Goal: Task Accomplishment & Management: Complete application form

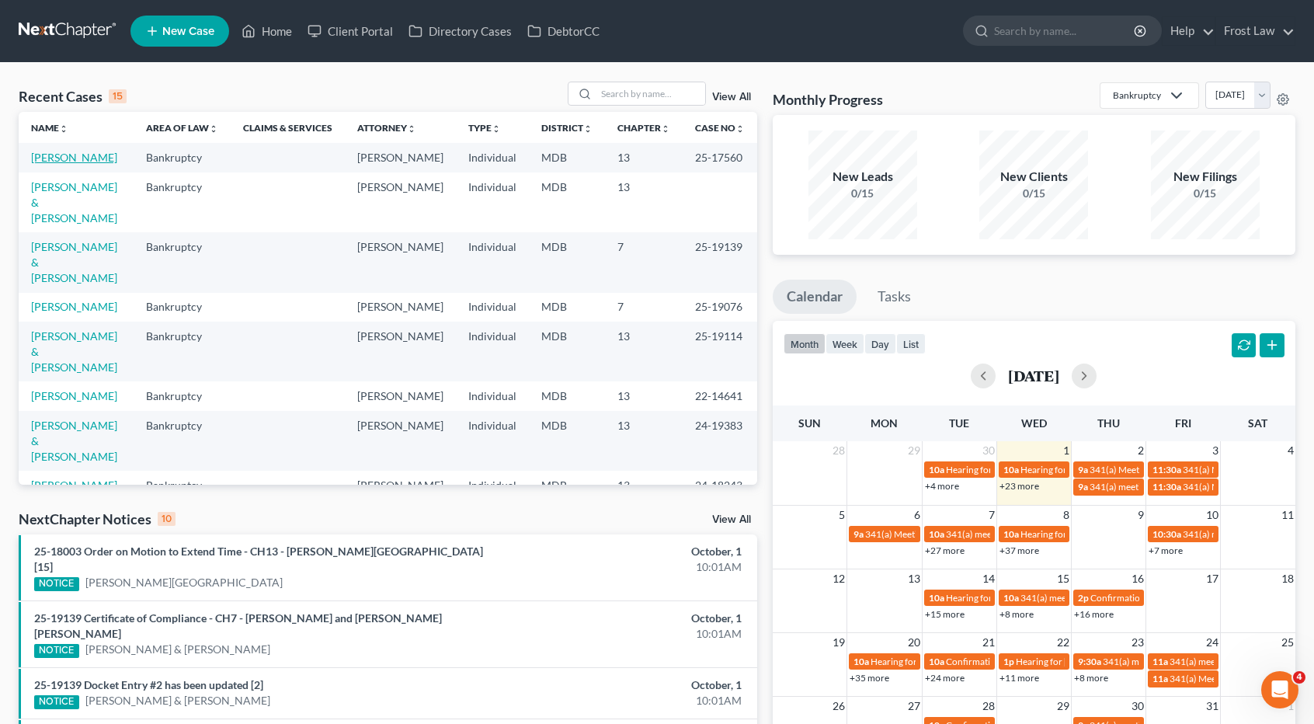
click at [75, 162] on link "[PERSON_NAME]" at bounding box center [74, 157] width 86 height 13
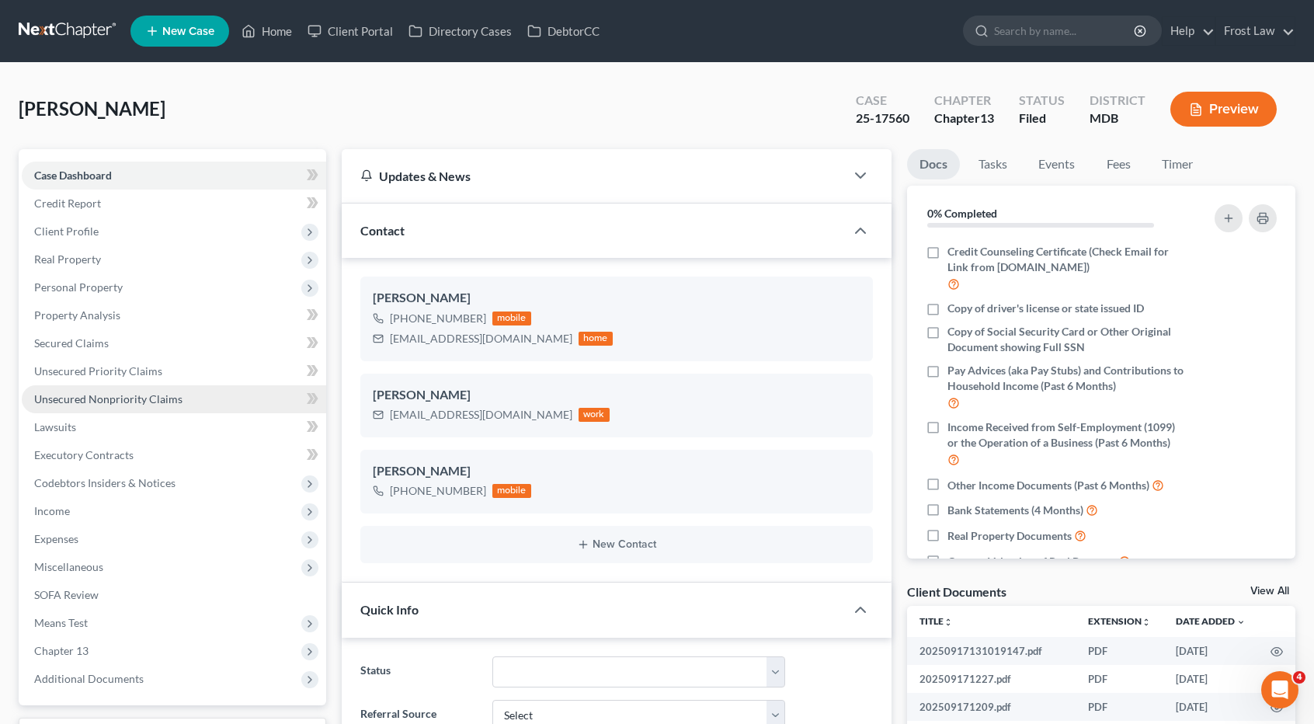
click at [154, 394] on span "Unsecured Nonpriority Claims" at bounding box center [108, 398] width 148 height 13
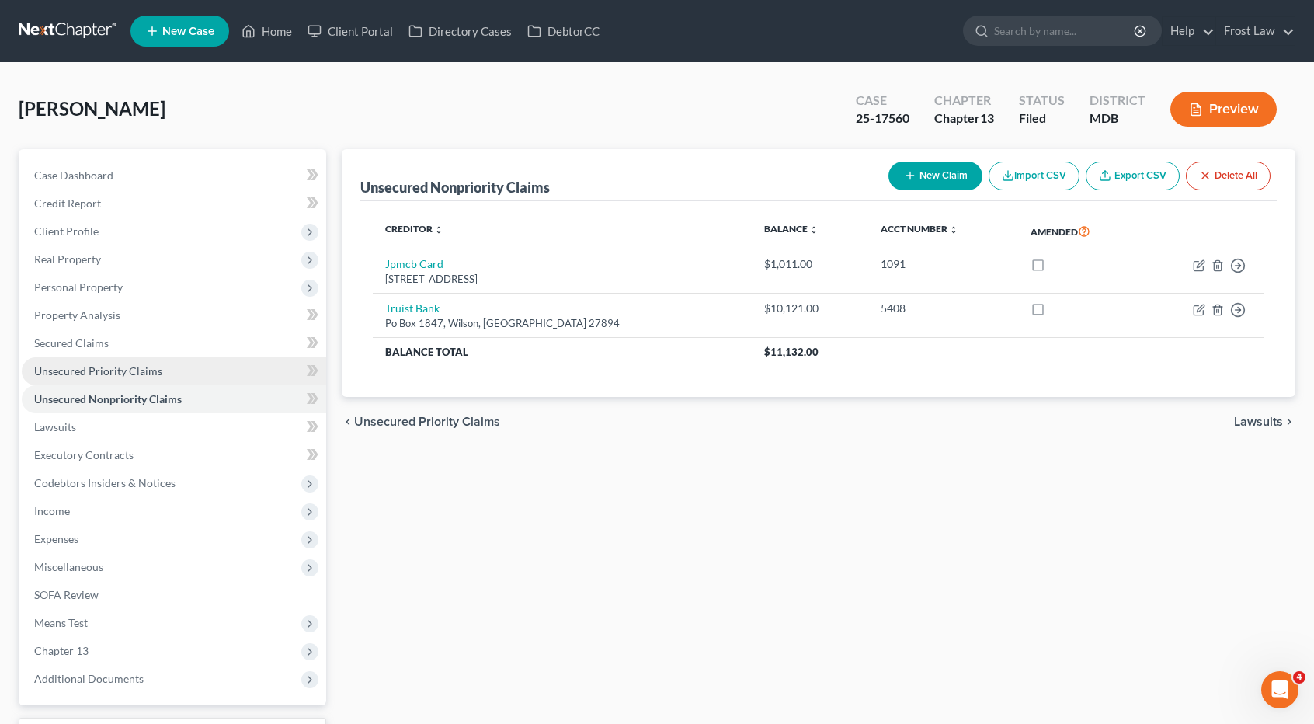
click at [151, 367] on span "Unsecured Priority Claims" at bounding box center [98, 370] width 128 height 13
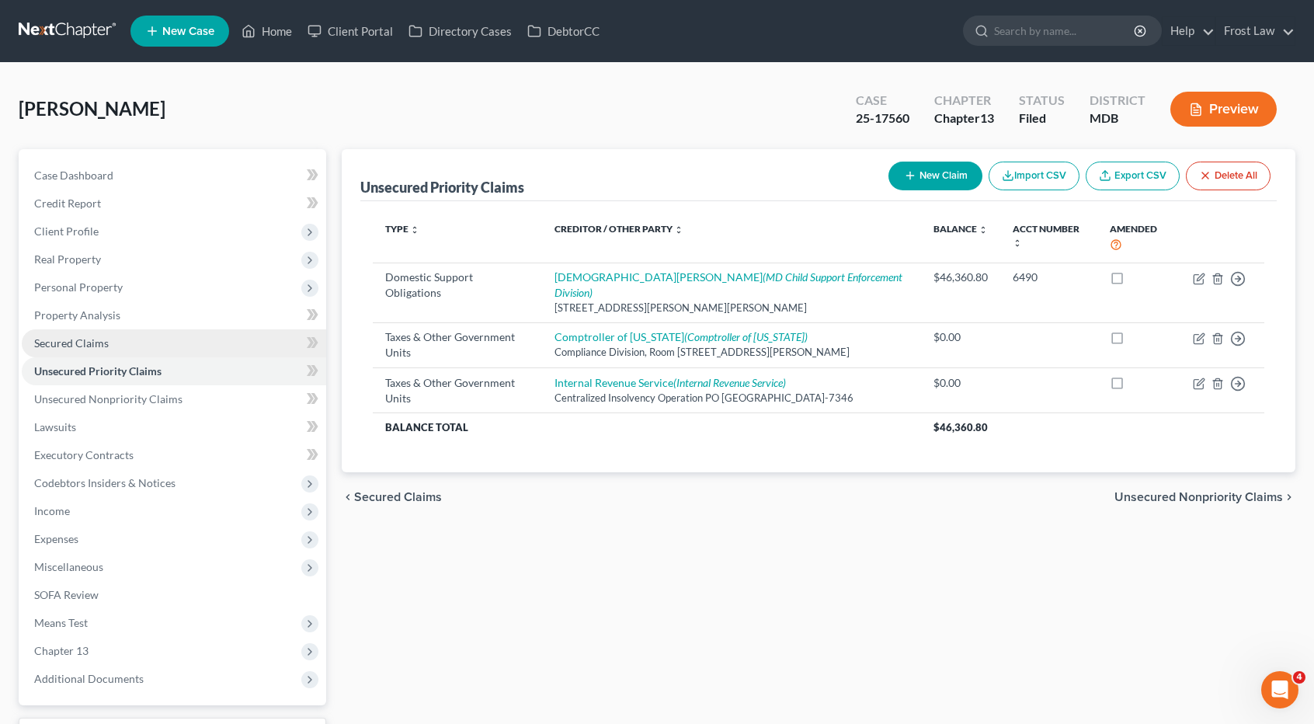
click at [140, 344] on link "Secured Claims" at bounding box center [174, 343] width 304 height 28
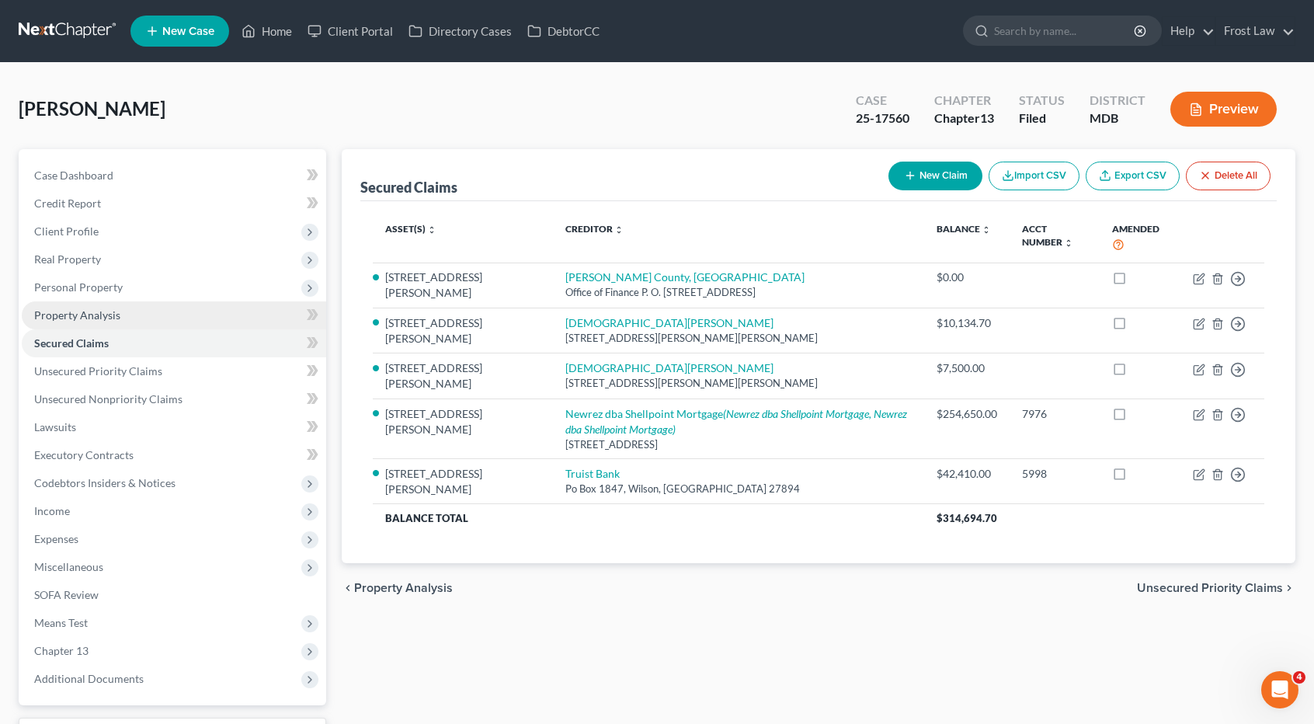
click at [119, 309] on link "Property Analysis" at bounding box center [174, 315] width 304 height 28
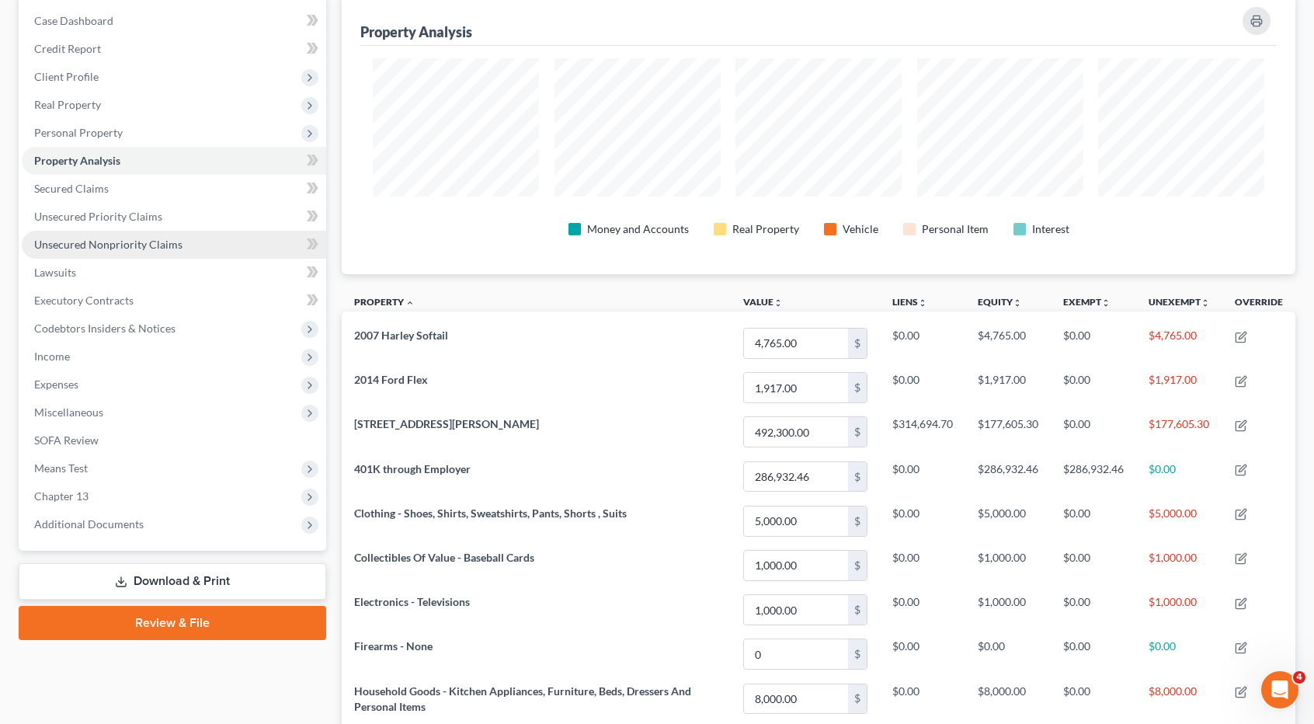
scroll to position [155, 0]
click at [157, 299] on link "Executory Contracts" at bounding box center [174, 300] width 304 height 28
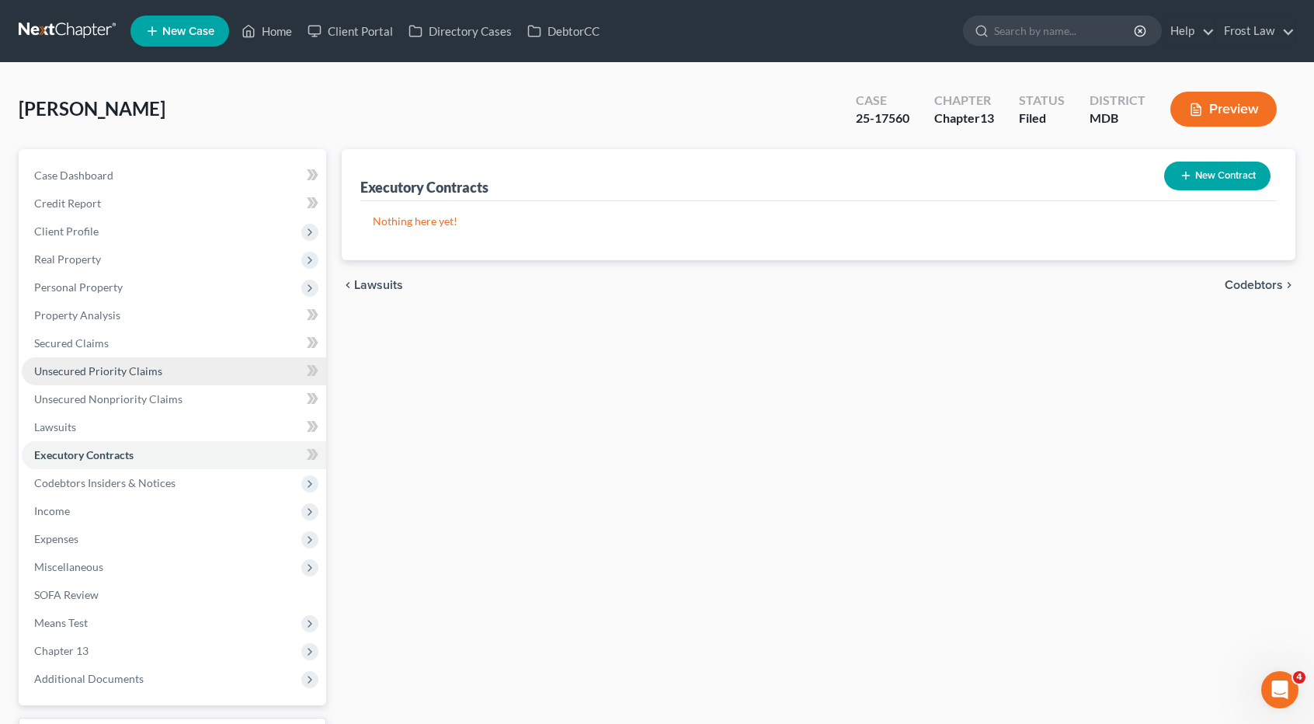
click at [134, 358] on link "Unsecured Priority Claims" at bounding box center [174, 371] width 304 height 28
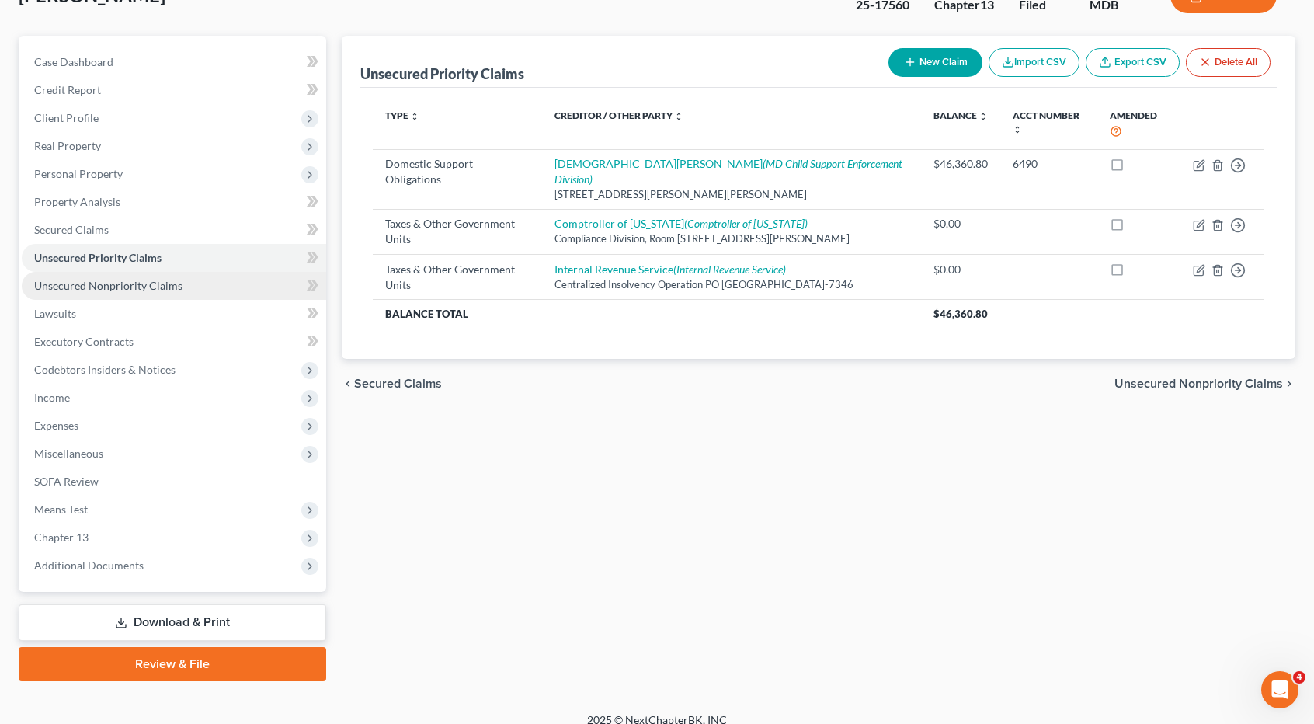
scroll to position [127, 0]
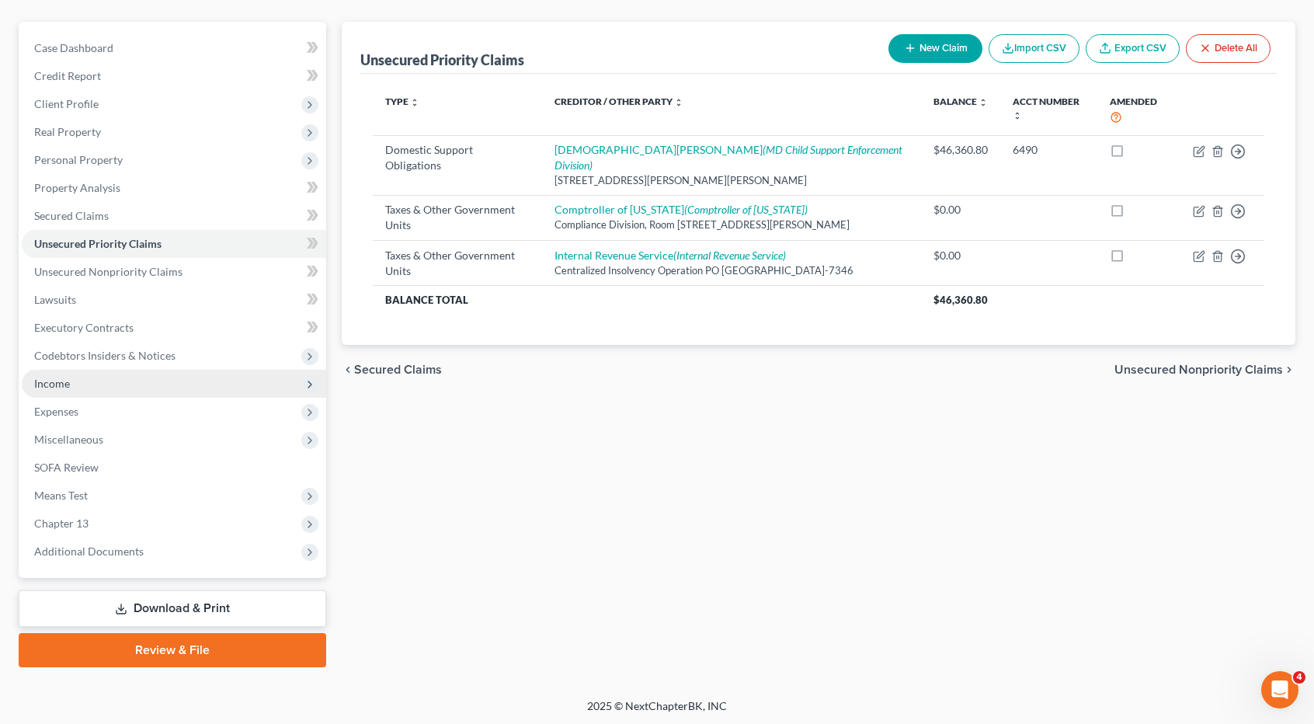
click at [158, 389] on span "Income" at bounding box center [174, 384] width 304 height 28
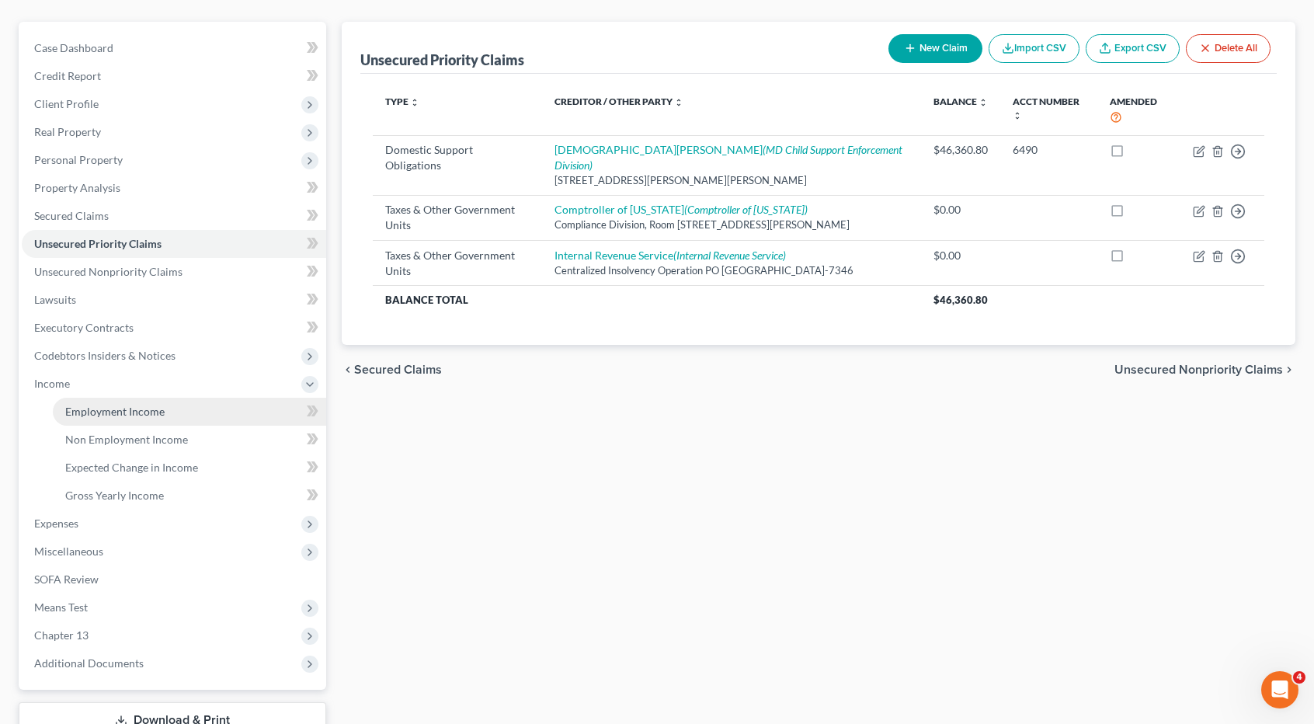
click at [155, 406] on span "Employment Income" at bounding box center [114, 411] width 99 height 13
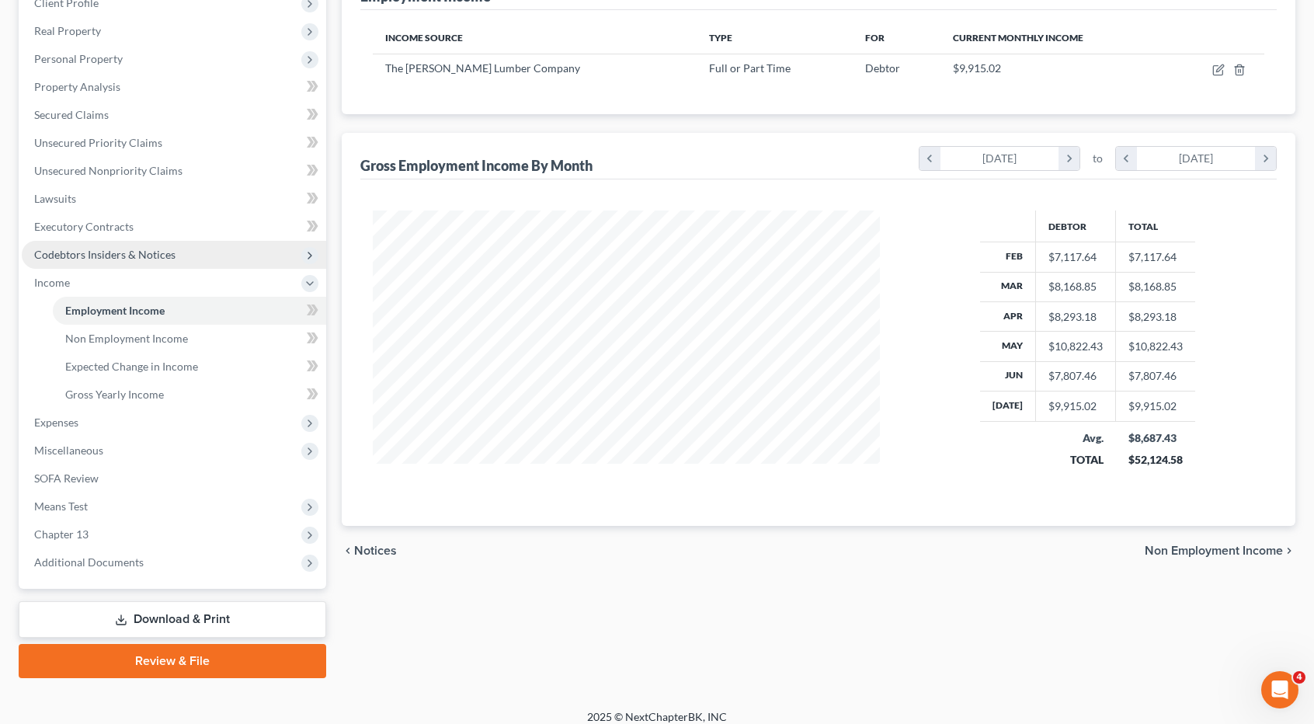
scroll to position [233, 0]
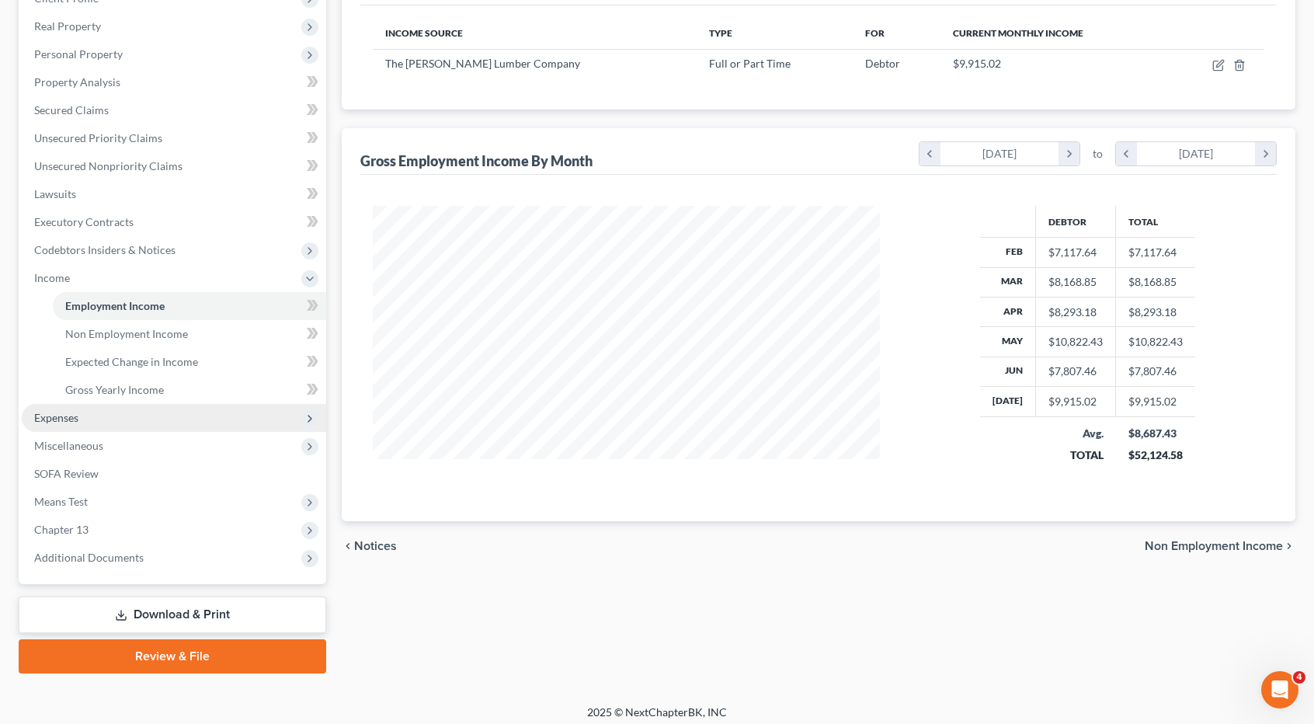
click at [162, 422] on span "Expenses" at bounding box center [174, 418] width 304 height 28
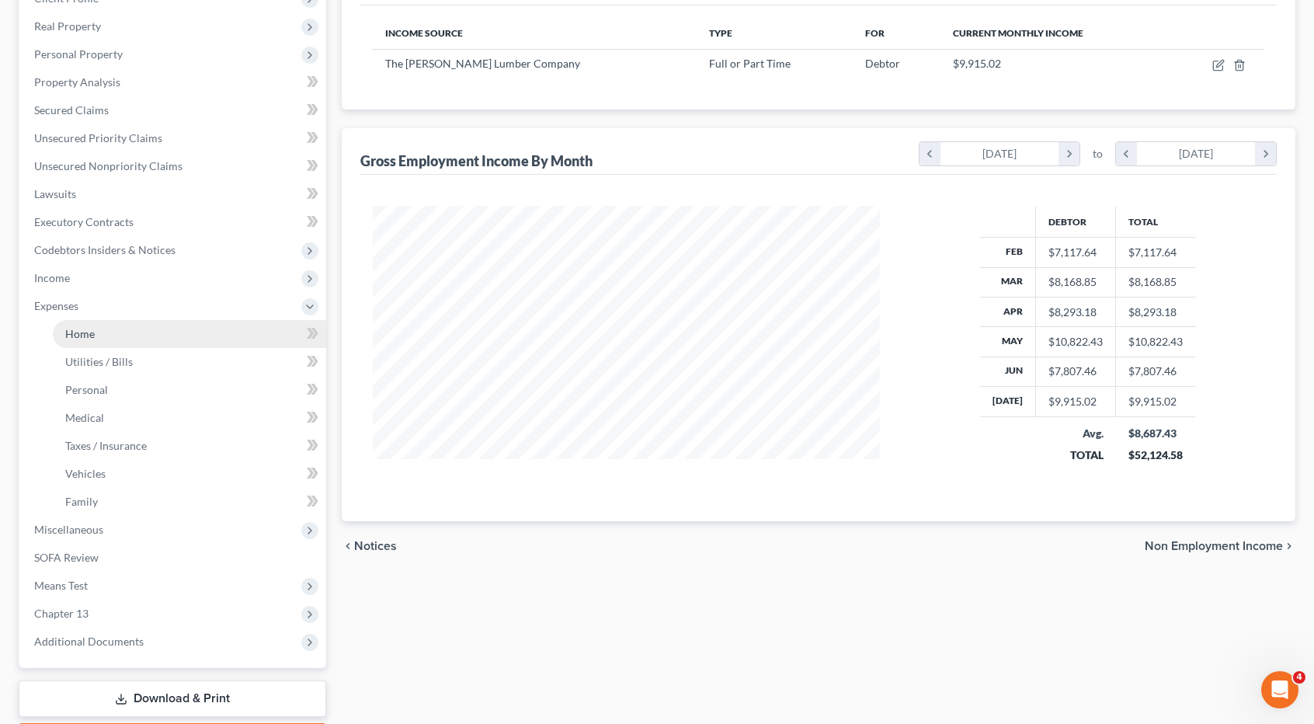
click at [159, 342] on link "Home" at bounding box center [189, 334] width 273 height 28
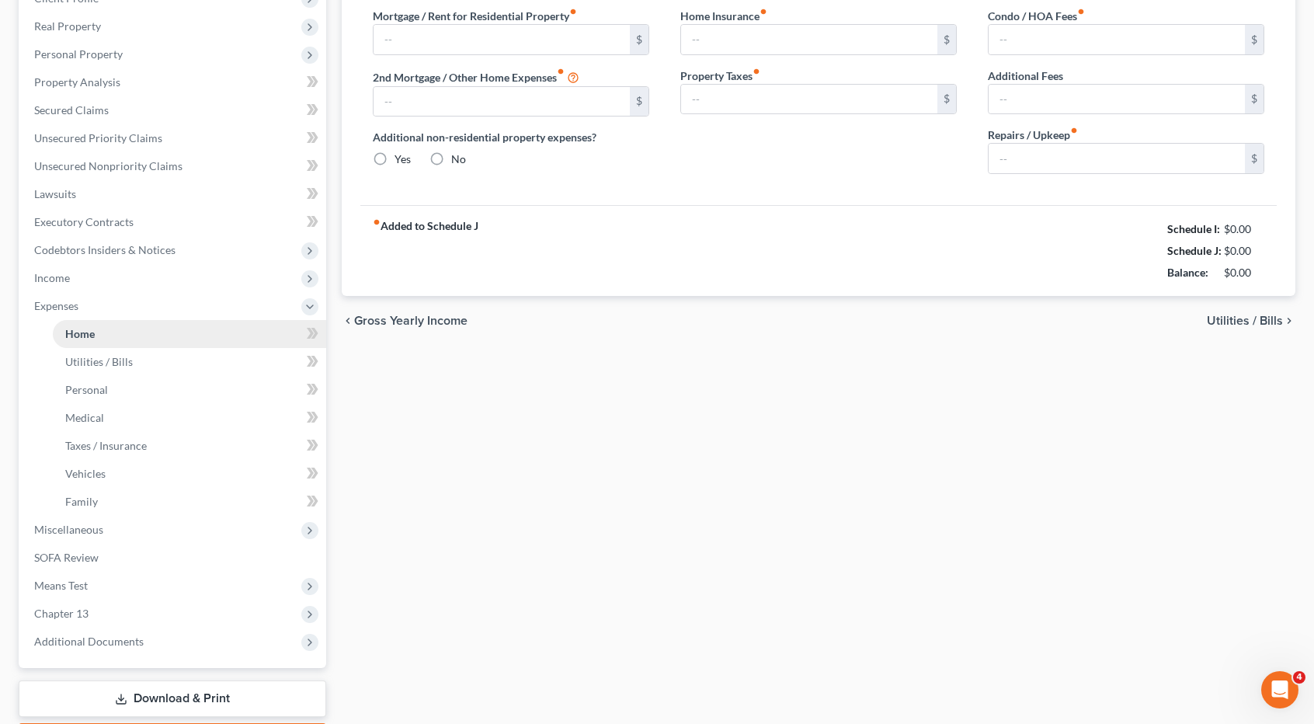
type input "1,559.05"
type input "400.59"
radio input "true"
type input "0.00"
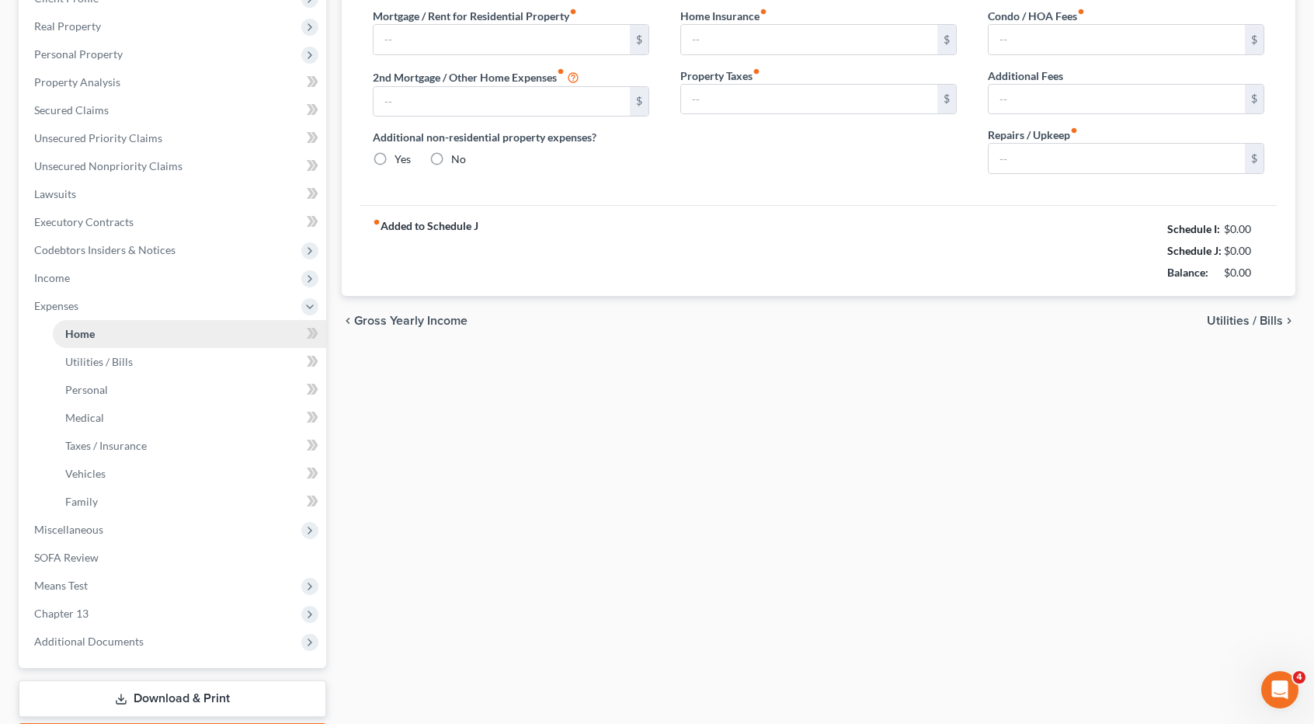
type input "0.00"
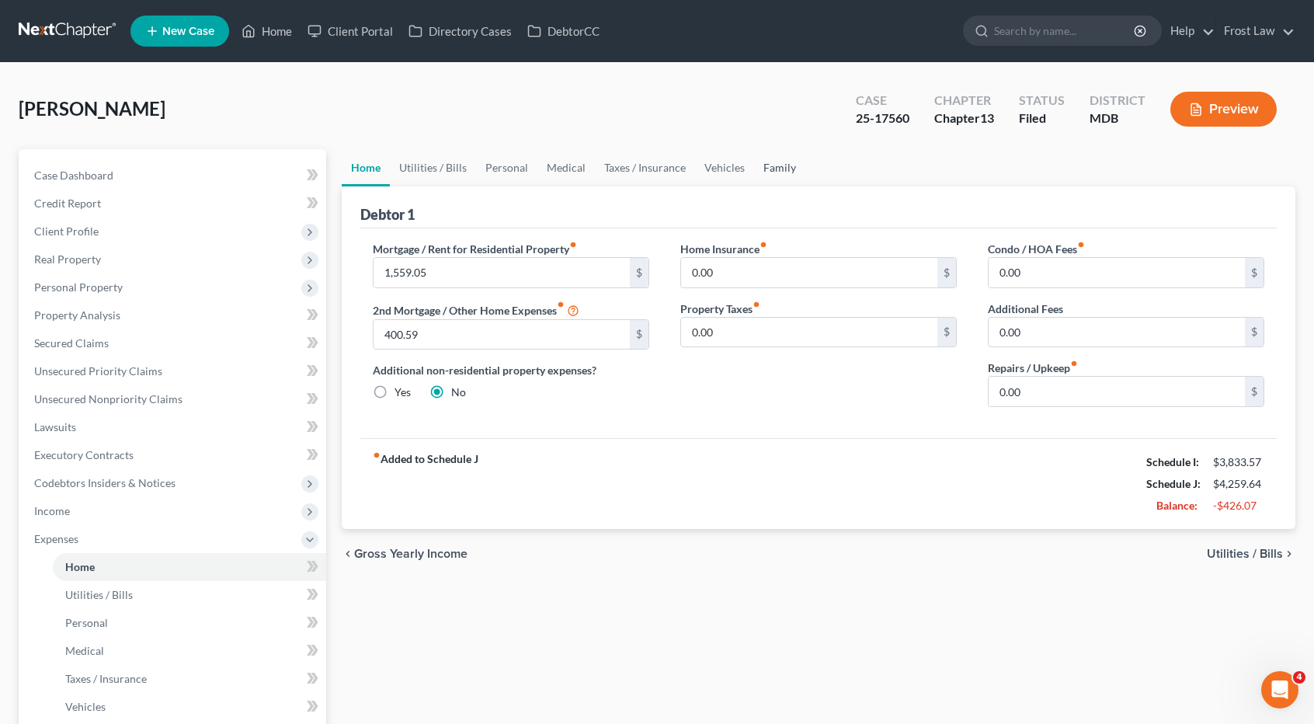
click at [762, 166] on link "Family" at bounding box center [779, 167] width 51 height 37
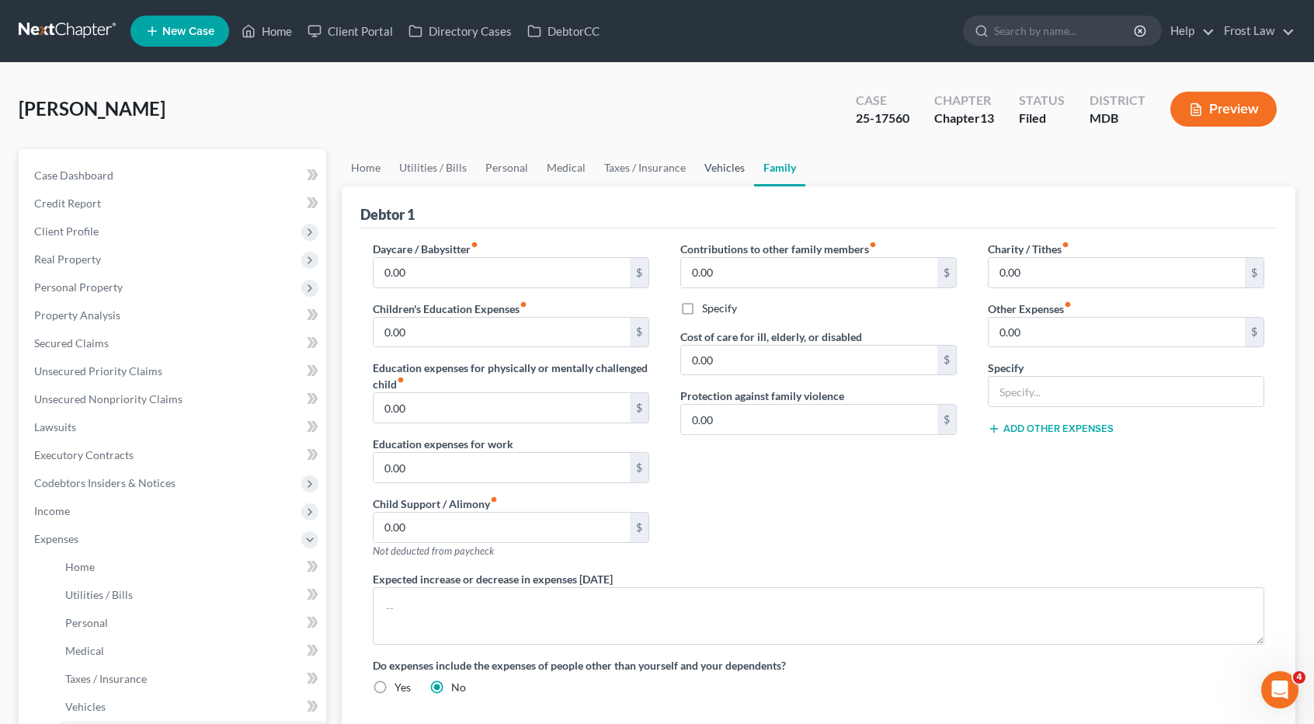
click at [724, 167] on link "Vehicles" at bounding box center [724, 167] width 59 height 37
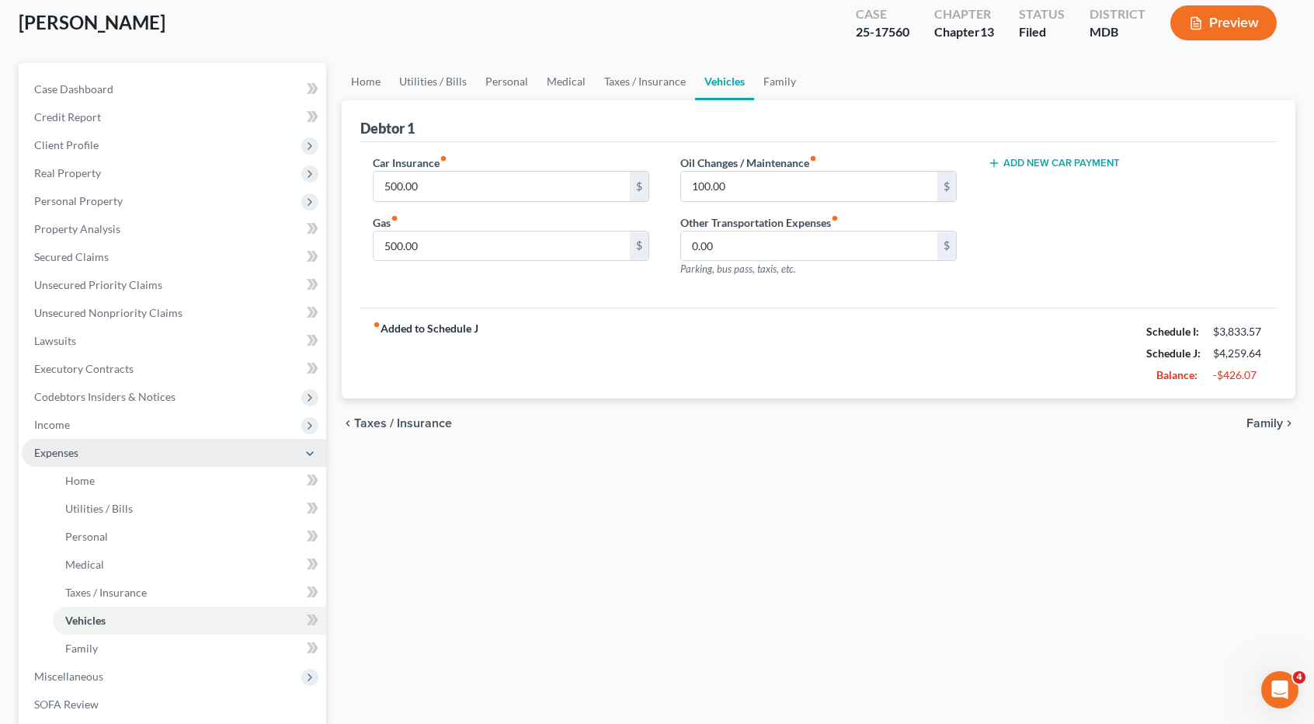
scroll to position [233, 0]
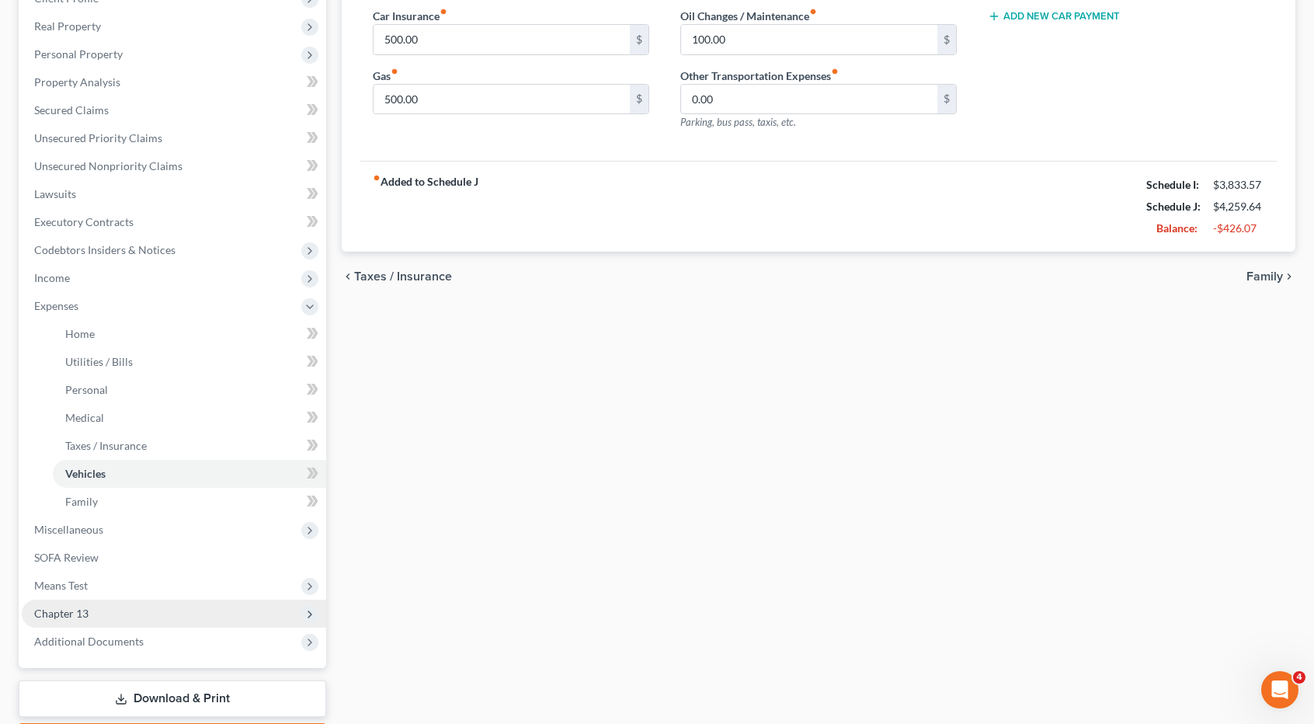
click at [151, 611] on span "Chapter 13" at bounding box center [174, 614] width 304 height 28
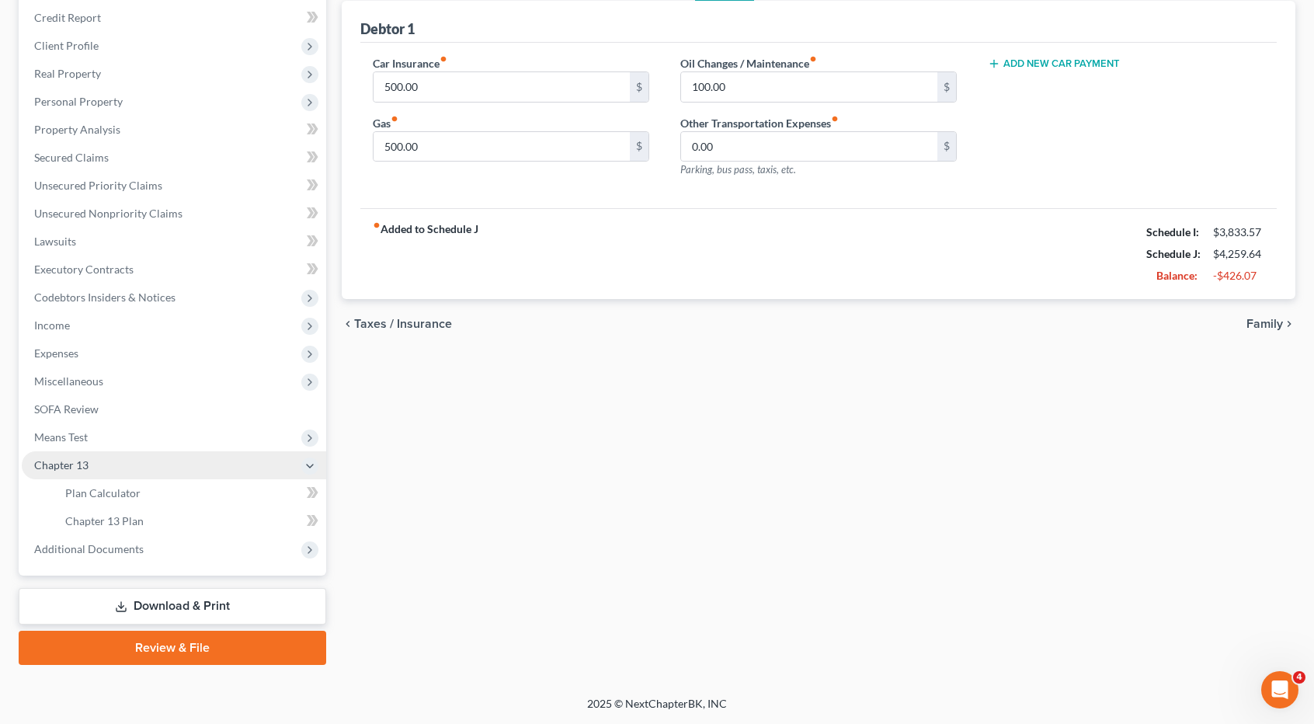
scroll to position [183, 0]
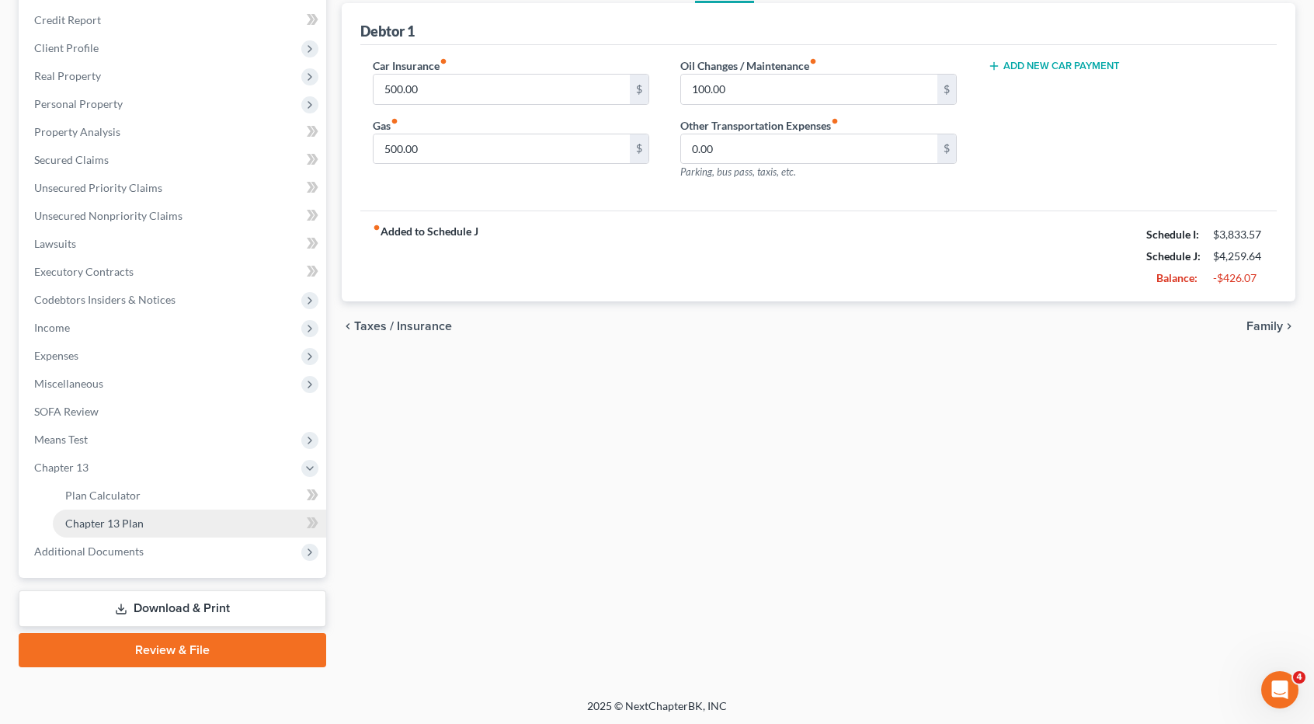
click at [155, 521] on link "Chapter 13 Plan" at bounding box center [189, 524] width 273 height 28
